Goal: Information Seeking & Learning: Learn about a topic

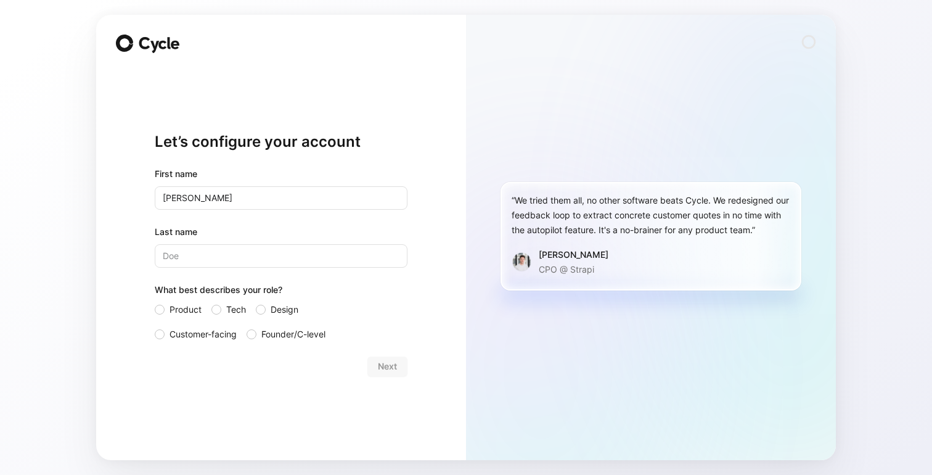
type input "[PERSON_NAME]"
type input "Case"
click at [162, 336] on div at bounding box center [160, 334] width 10 height 10
click at [155, 327] on input "Customer-facing" at bounding box center [155, 327] width 0 height 0
click at [392, 368] on span "Next" at bounding box center [387, 366] width 19 height 15
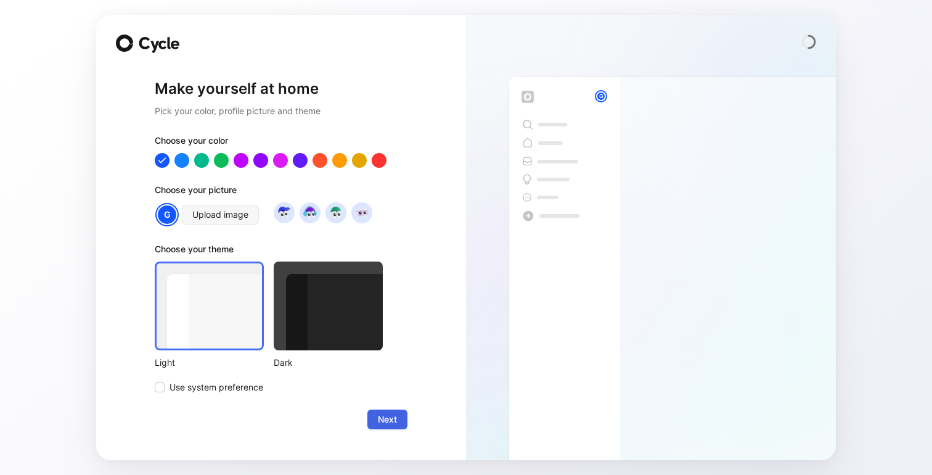
click at [391, 413] on span "Next" at bounding box center [387, 419] width 19 height 15
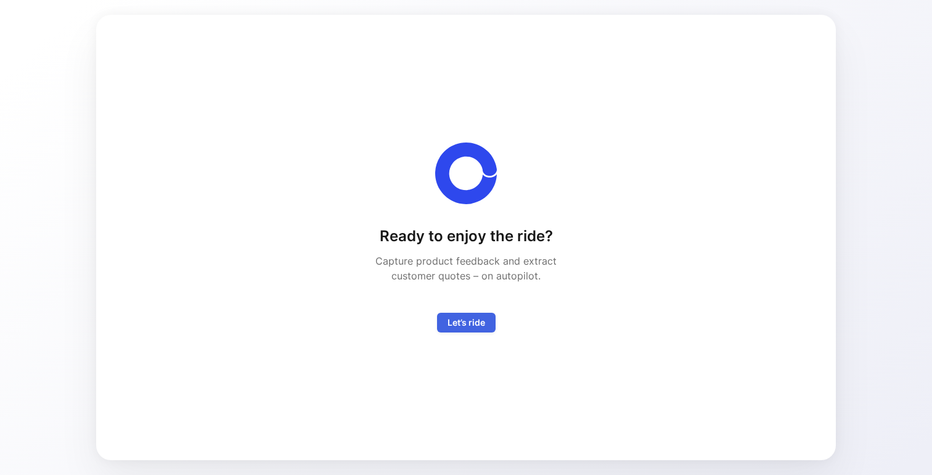
click at [467, 321] on span "Let’s ride" at bounding box center [467, 322] width 38 height 15
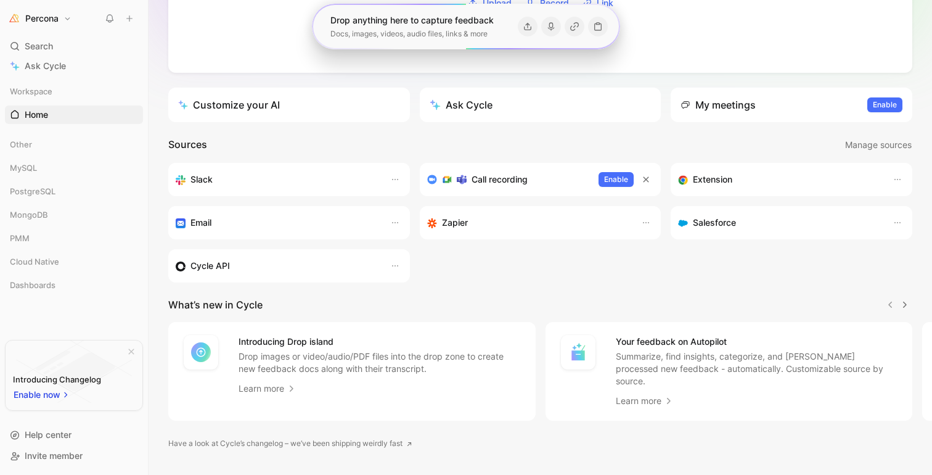
scroll to position [211, 0]
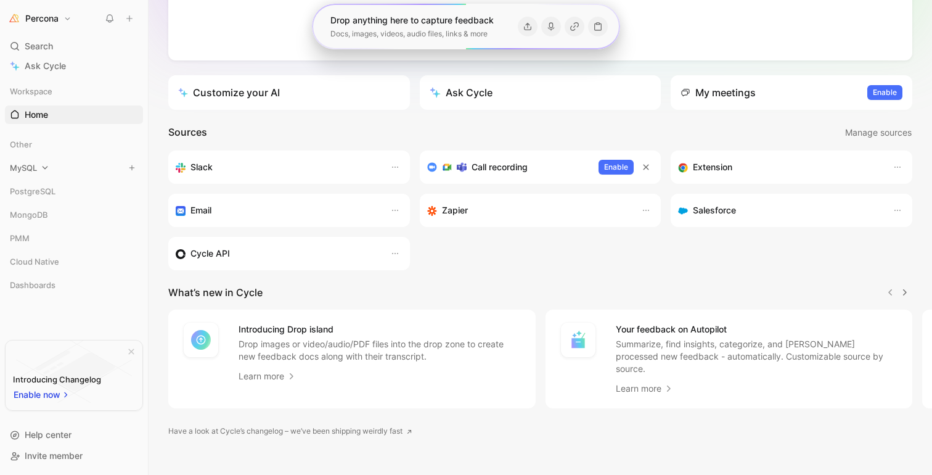
click at [34, 168] on span "MySQL" at bounding box center [23, 168] width 27 height 12
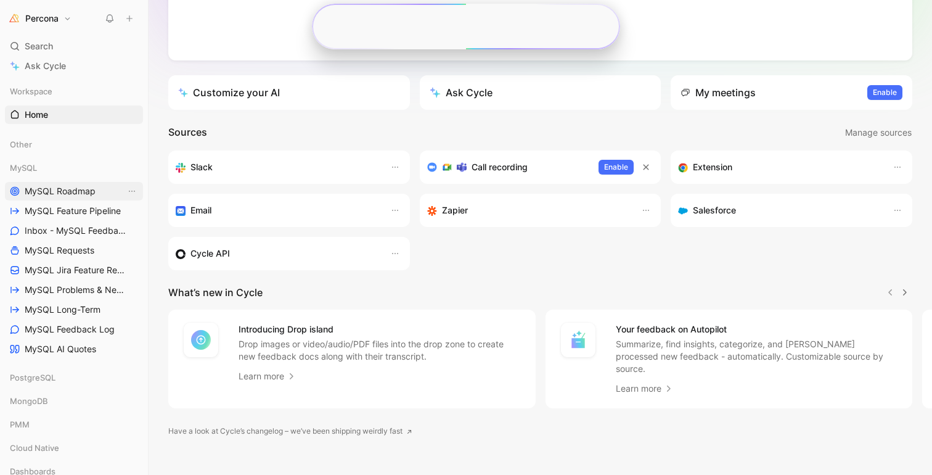
click at [59, 186] on span "MySQL Roadmap" at bounding box center [60, 191] width 71 height 12
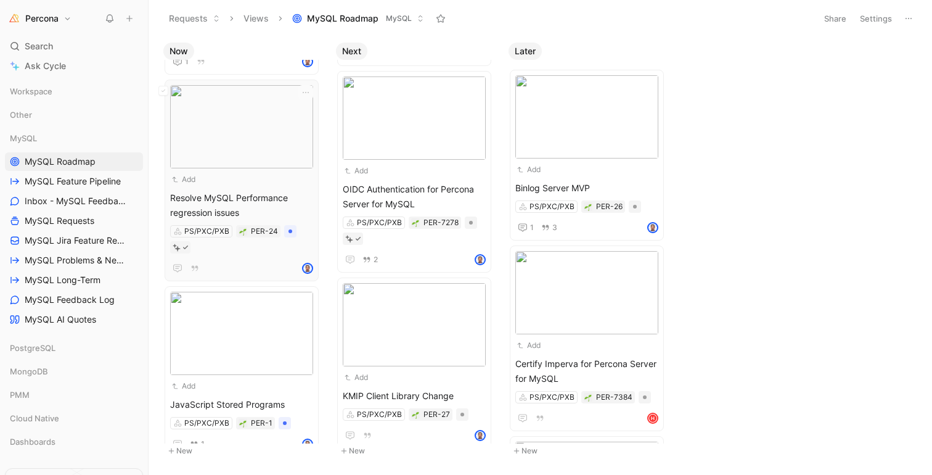
scroll to position [168, 0]
click at [263, 332] on img at bounding box center [241, 331] width 143 height 83
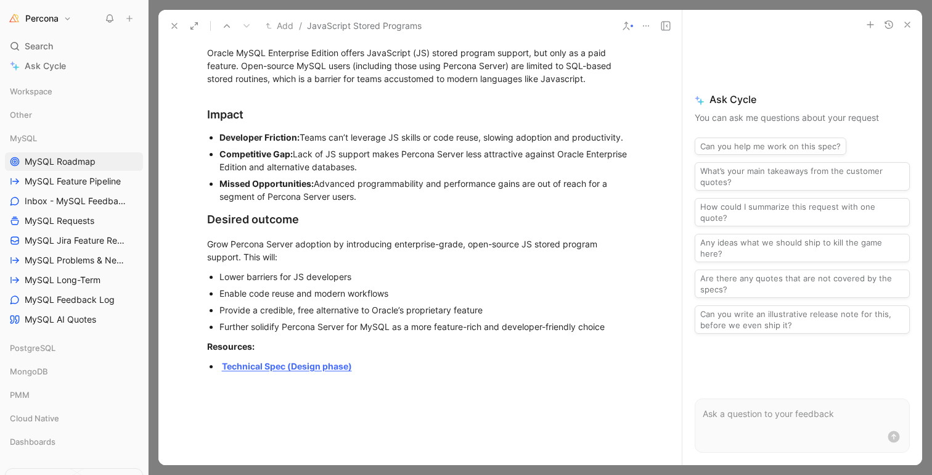
scroll to position [497, 0]
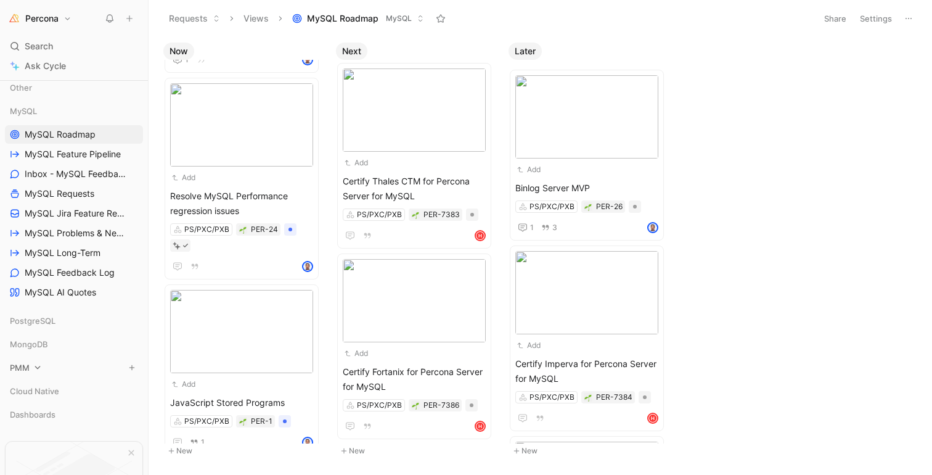
scroll to position [28, 0]
click at [25, 361] on span "PMM" at bounding box center [20, 366] width 20 height 12
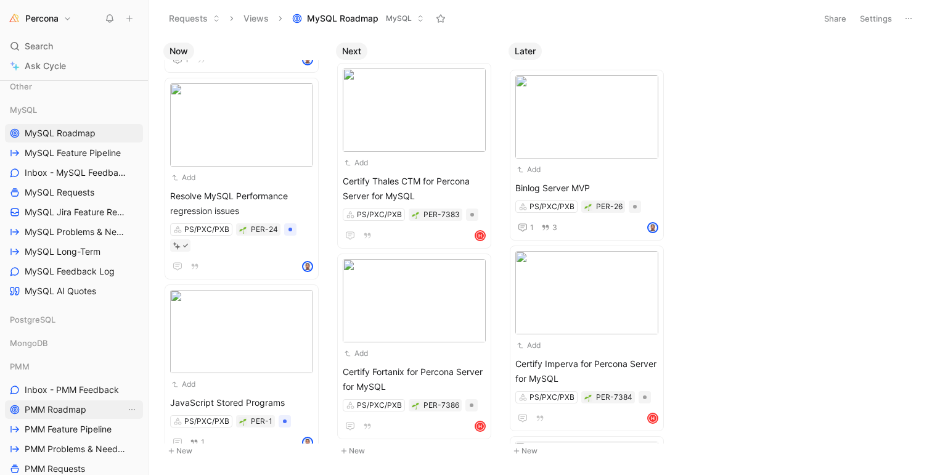
click at [73, 409] on span "PMM Roadmap" at bounding box center [56, 409] width 62 height 12
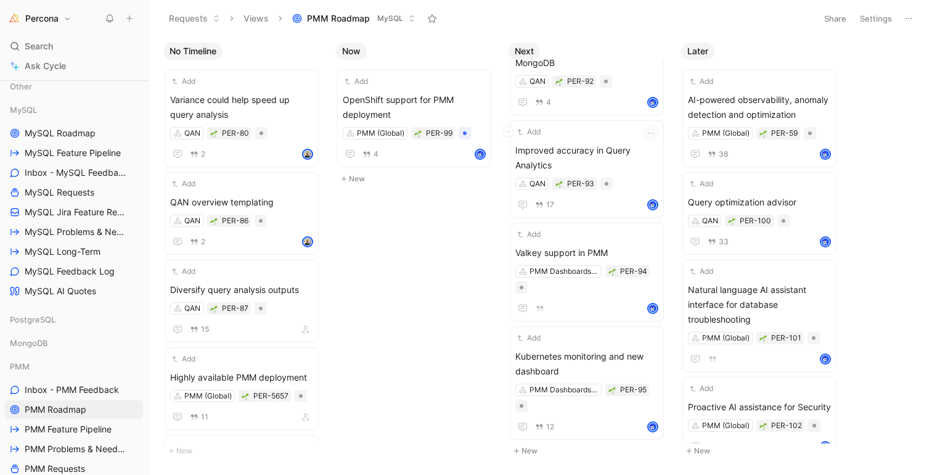
scroll to position [475, 0]
click at [582, 231] on div "Add Valkey support in PMM PMM Dashboards & Alerting PER-94" at bounding box center [587, 275] width 143 height 88
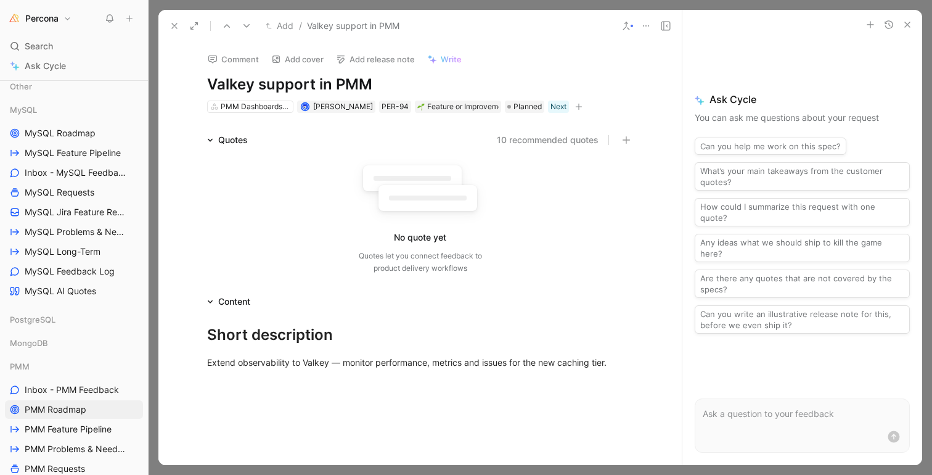
click at [903, 25] on icon "button" at bounding box center [908, 25] width 10 height 10
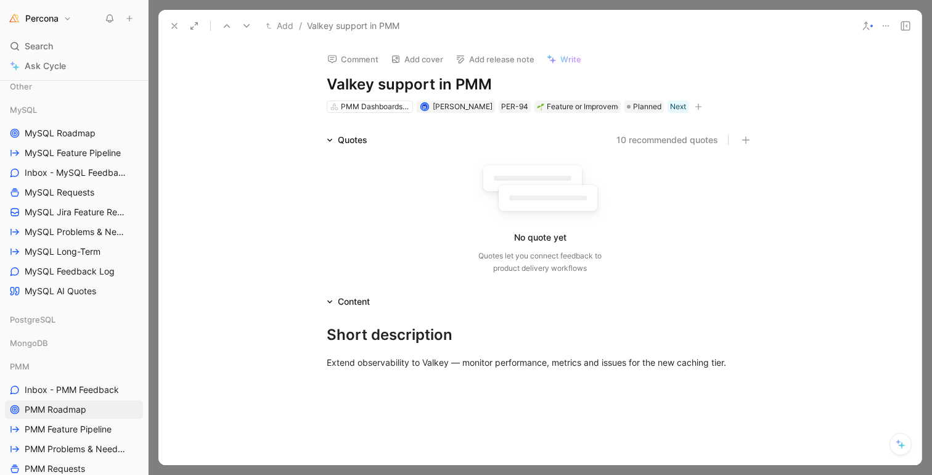
click at [177, 27] on icon at bounding box center [175, 26] width 10 height 10
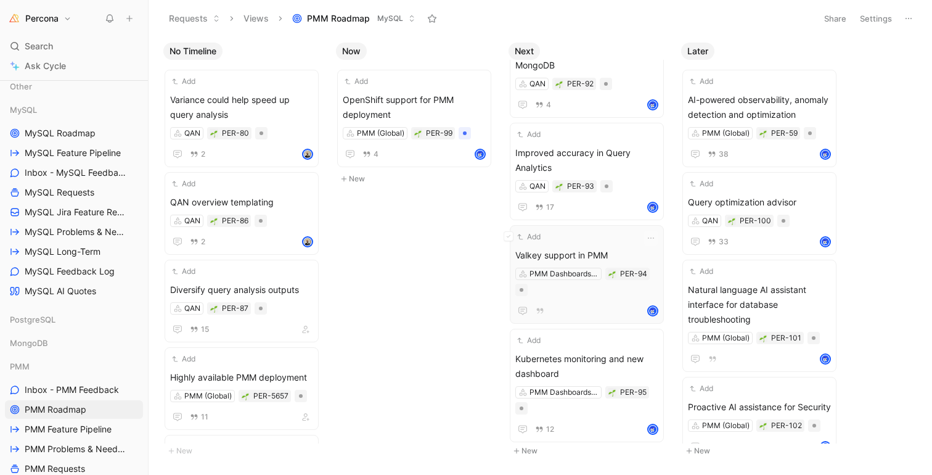
scroll to position [453, 0]
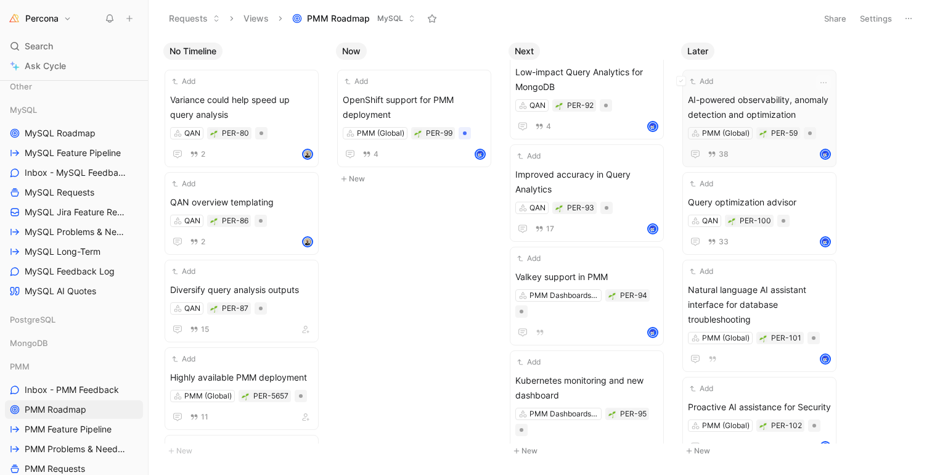
click at [777, 99] on span "AI-powered observability, anomaly detection and optimization" at bounding box center [759, 107] width 143 height 30
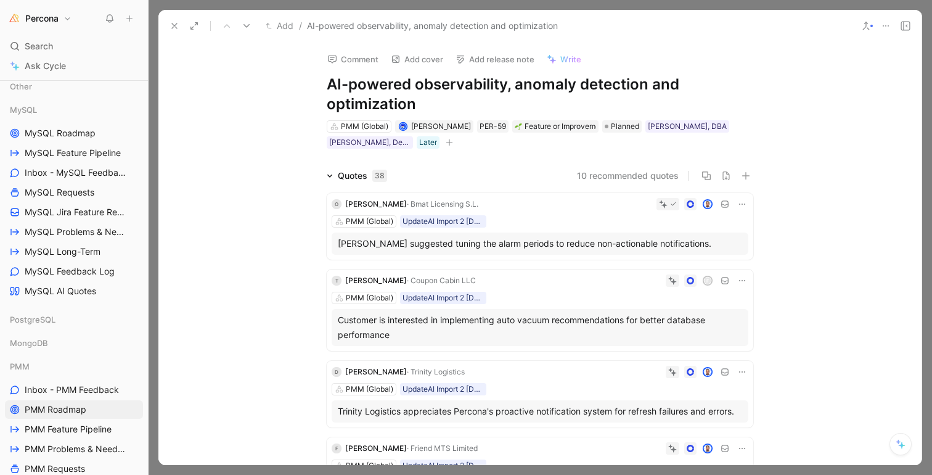
scroll to position [40, 0]
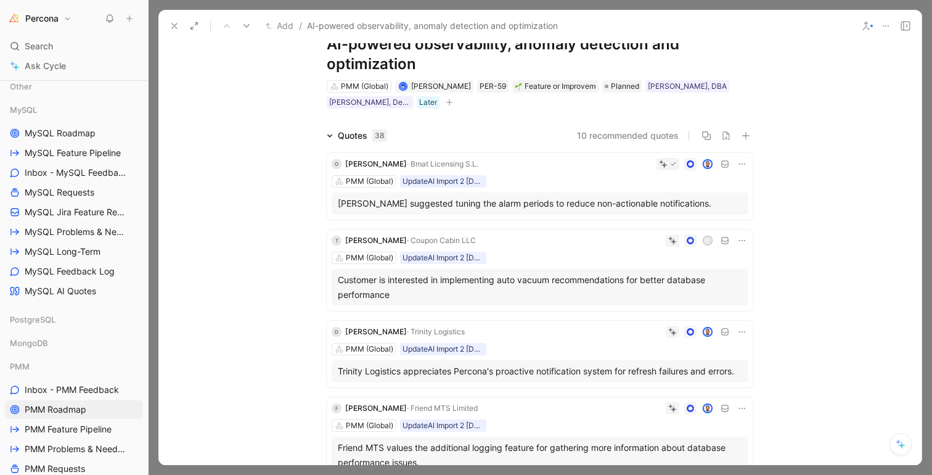
click at [609, 187] on div "O [PERSON_NAME] · Bmat Licensing S.L. PMM (Global) UpdateAI Import 2 [DATE] 18:…" at bounding box center [540, 186] width 427 height 67
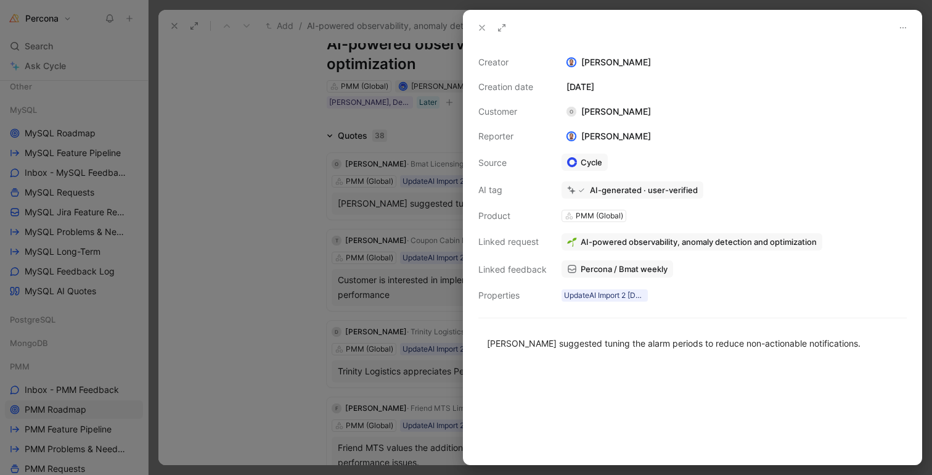
click at [317, 261] on div at bounding box center [466, 237] width 932 height 475
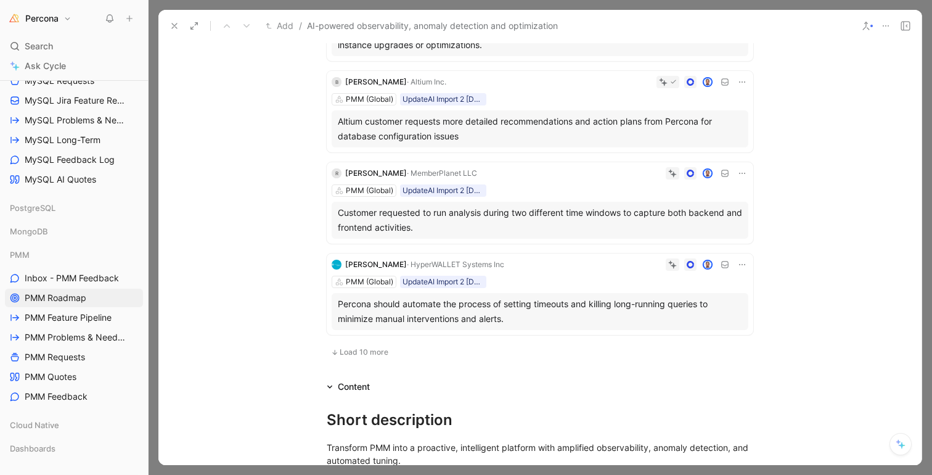
scroll to position [275, 0]
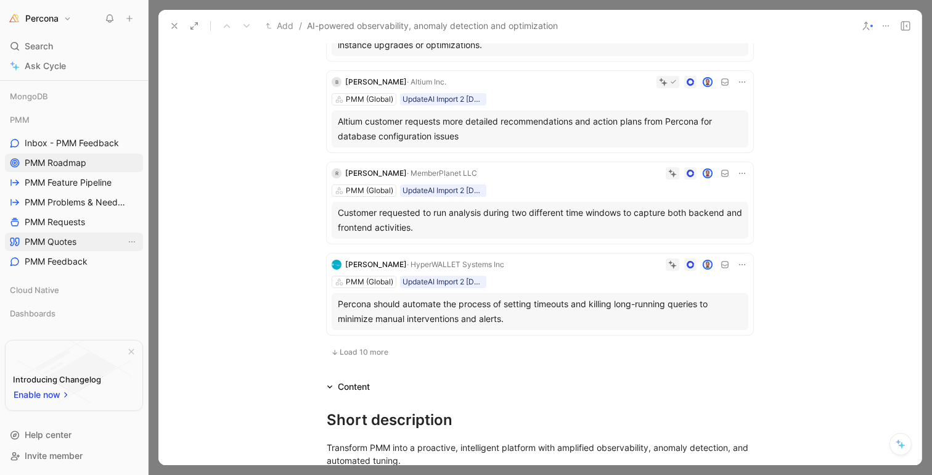
click at [60, 242] on span "PMM Quotes" at bounding box center [51, 242] width 52 height 12
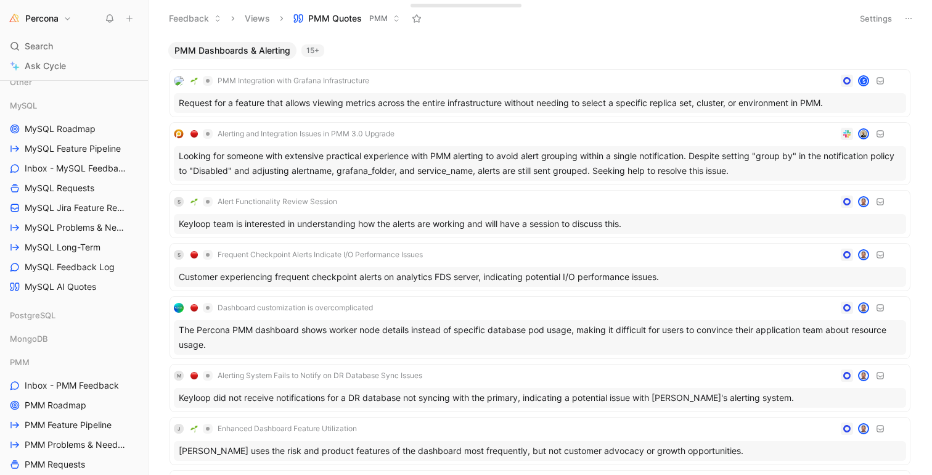
scroll to position [31, 0]
click at [49, 168] on span "Inbox - MySQL Feedback" at bounding box center [75, 169] width 101 height 12
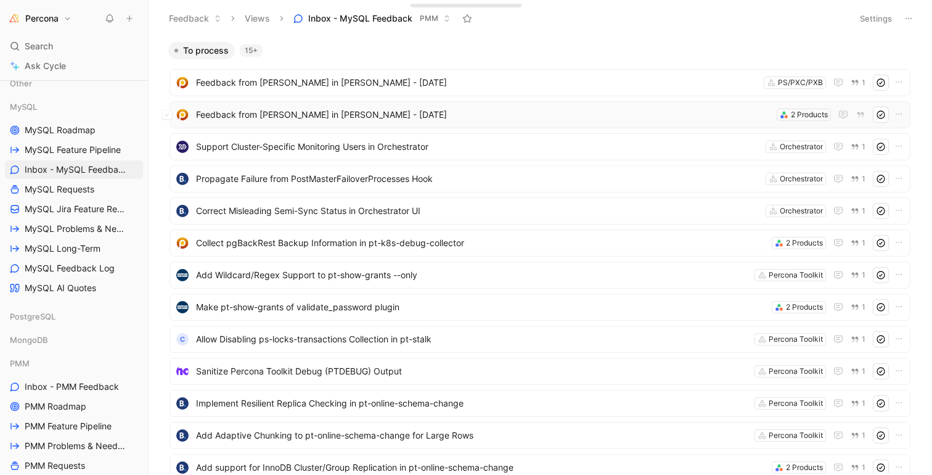
click at [335, 115] on span "Feedback from [PERSON_NAME] in [PERSON_NAME] - [DATE]" at bounding box center [484, 114] width 576 height 15
click at [290, 243] on span "Collect pgBackRest Backup Information in pt-k8s-debug-collector" at bounding box center [481, 243] width 571 height 15
click at [72, 171] on span "Inbox - MySQL Feedback" at bounding box center [75, 169] width 101 height 12
click at [289, 118] on span "Feedback from [PERSON_NAME] in [PERSON_NAME] - [DATE]" at bounding box center [484, 114] width 576 height 15
click at [299, 84] on span "Feedback from [PERSON_NAME] in [PERSON_NAME] - [DATE]" at bounding box center [477, 82] width 563 height 15
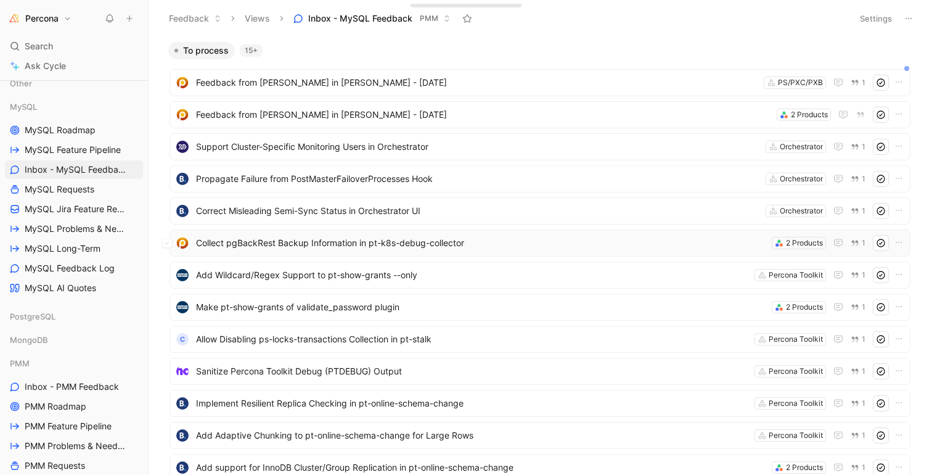
click at [321, 240] on span "Collect pgBackRest Backup Information in pt-k8s-debug-collector" at bounding box center [481, 243] width 571 height 15
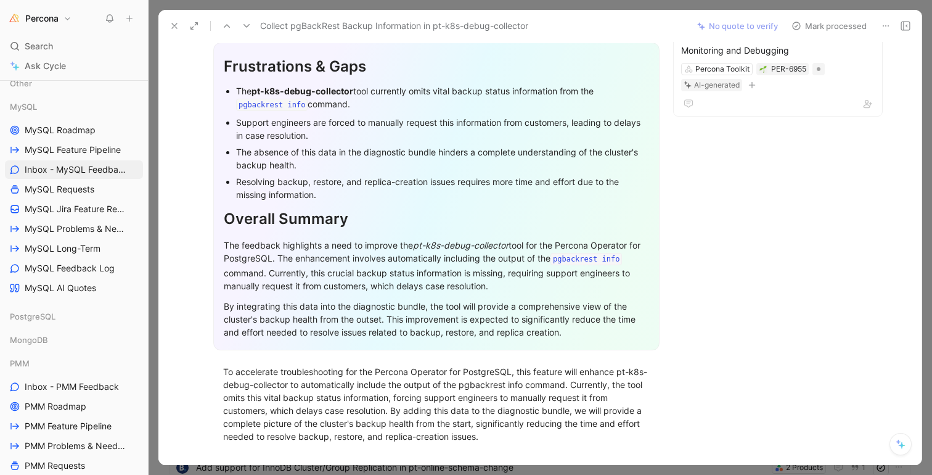
scroll to position [120, 0]
